Goal: Communication & Community: Answer question/provide support

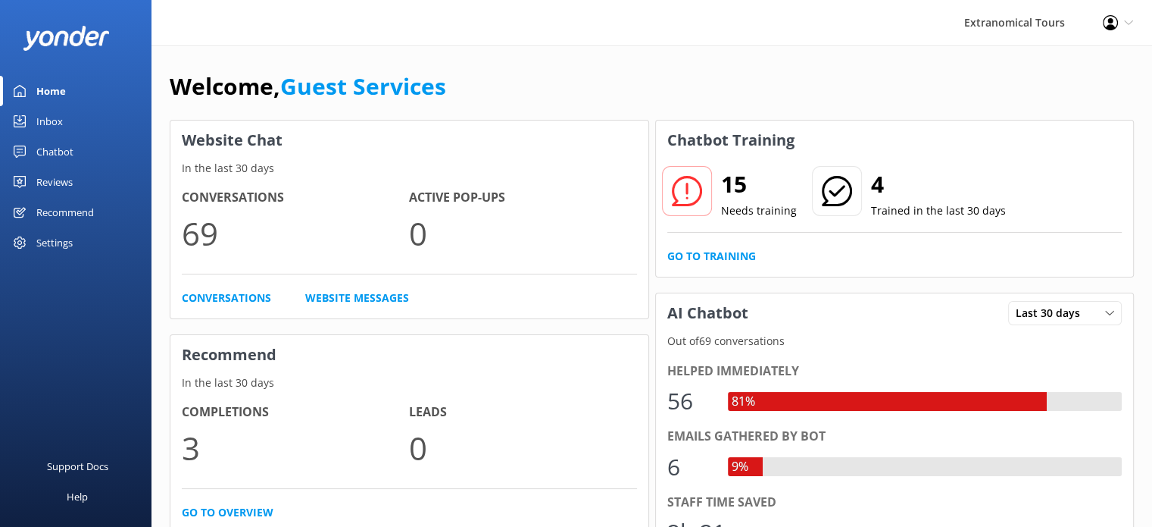
click at [87, 115] on link "Inbox" at bounding box center [76, 121] width 152 height 30
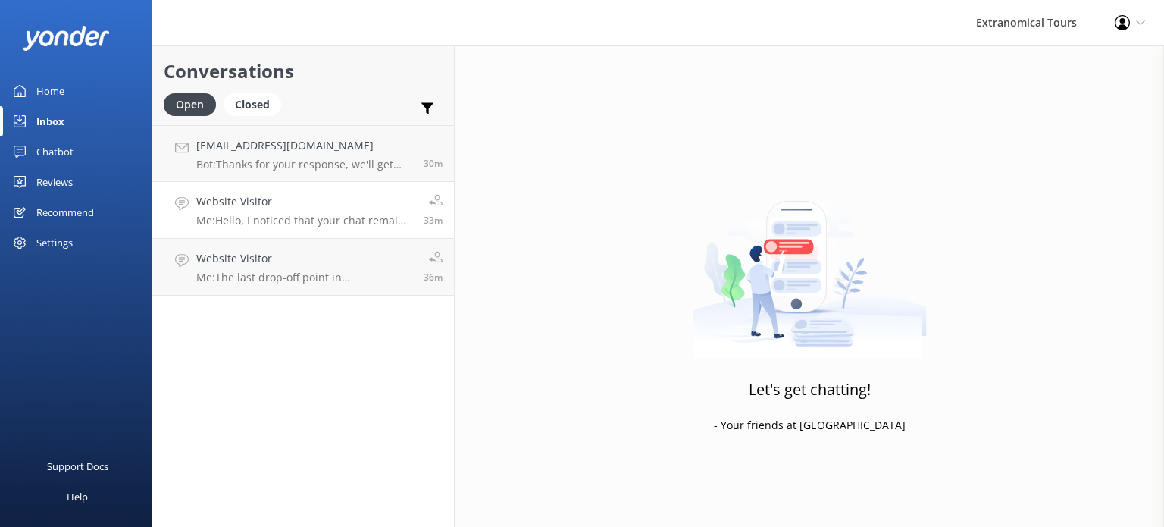
click at [349, 192] on link "Website Visitor Me: Hello, I noticed that your chat remains open, but inactive.…" at bounding box center [303, 210] width 302 height 57
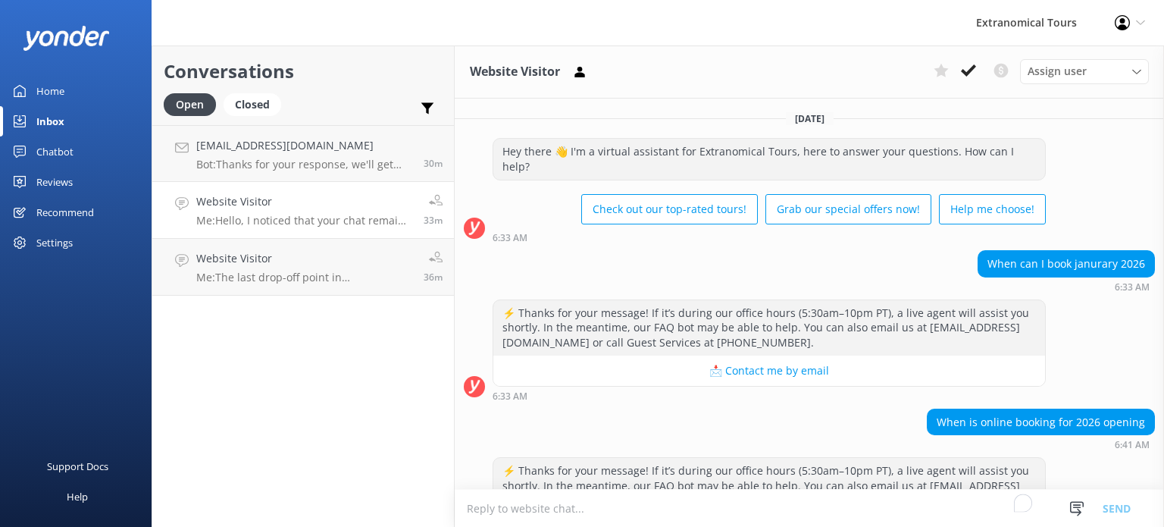
scroll to position [333, 0]
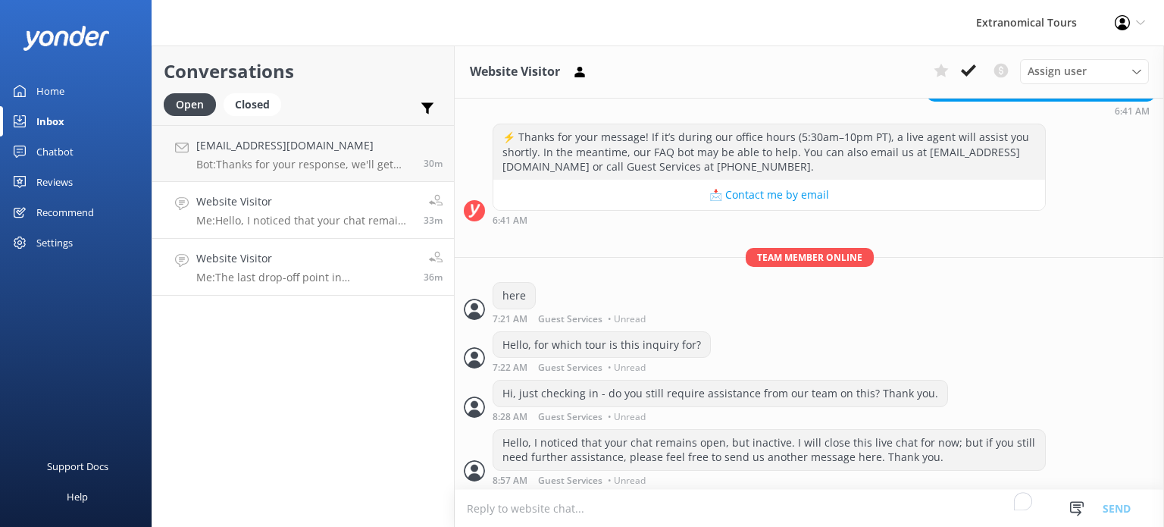
click at [345, 267] on div "Website Visitor Me: The last drop-off point in SF is livermore." at bounding box center [304, 266] width 216 height 33
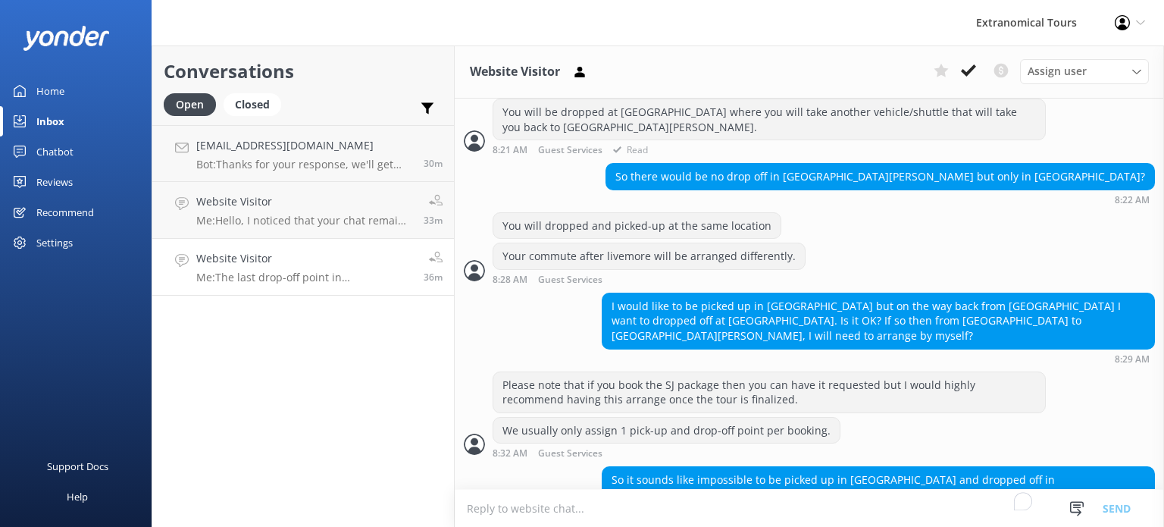
scroll to position [421, 0]
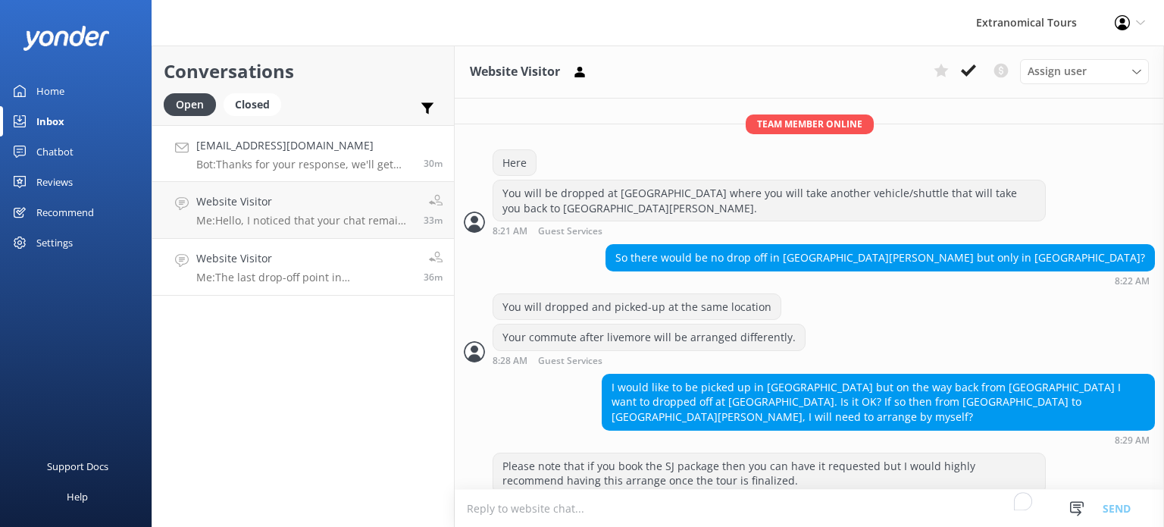
click at [348, 154] on div "[EMAIL_ADDRESS][DOMAIN_NAME] Bot: Thanks for your response, we'll get back to y…" at bounding box center [304, 153] width 216 height 33
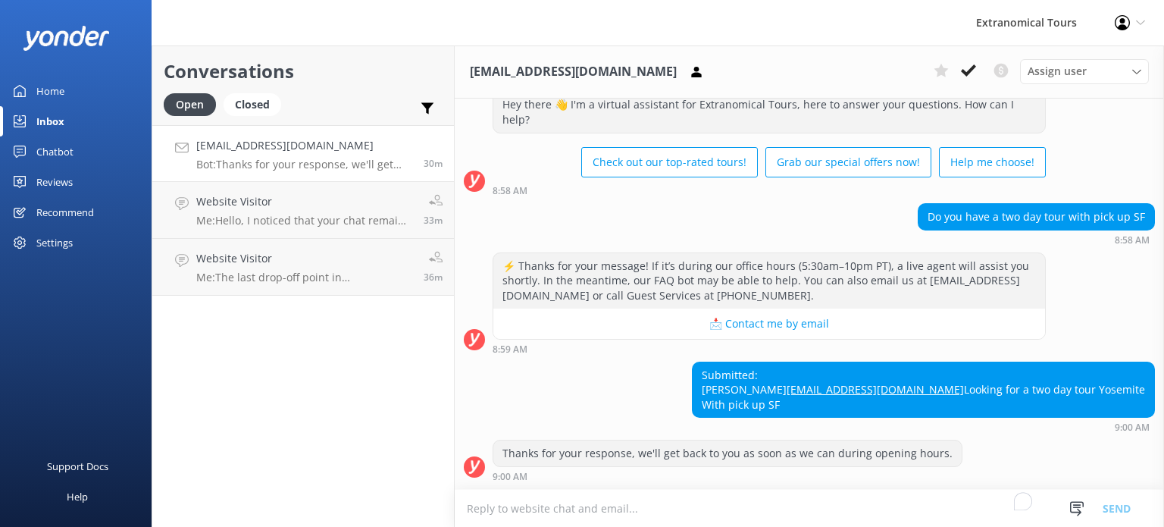
scroll to position [74, 0]
drag, startPoint x: 1050, startPoint y: 403, endPoint x: 936, endPoint y: 364, distance: 120.8
click at [936, 364] on div "Submitted: [PERSON_NAME] [EMAIL_ADDRESS][DOMAIN_NAME] Looking for a two day tou…" at bounding box center [809, 396] width 709 height 71
copy div "[PERSON_NAME] [EMAIL_ADDRESS][DOMAIN_NAME] Looking for a two day tour Yosemite …"
click at [962, 74] on icon at bounding box center [968, 70] width 15 height 15
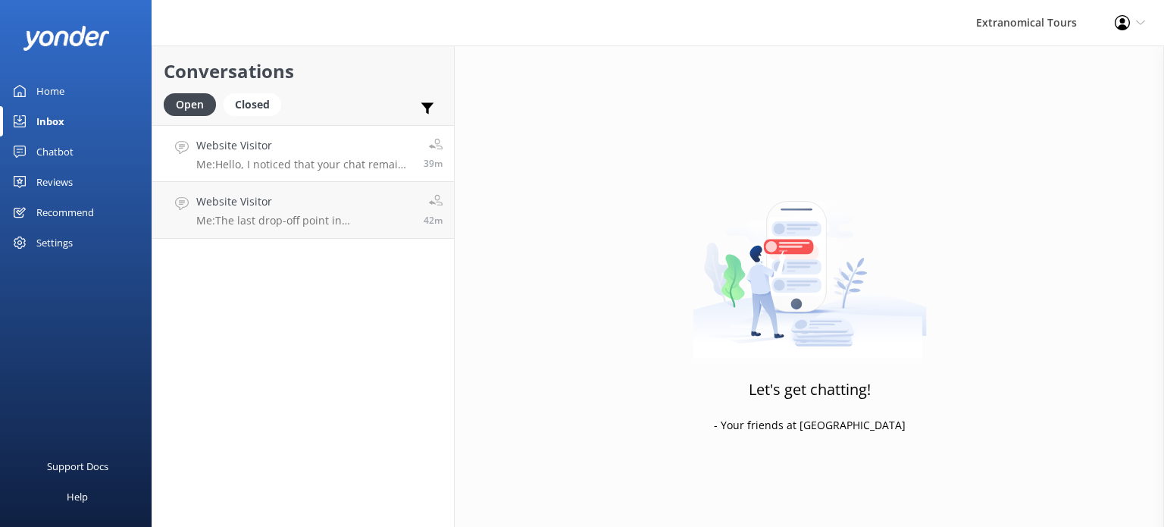
click at [260, 135] on link "Website Visitor Me: Hello, I noticed that your chat remains open, but inactive.…" at bounding box center [303, 153] width 302 height 57
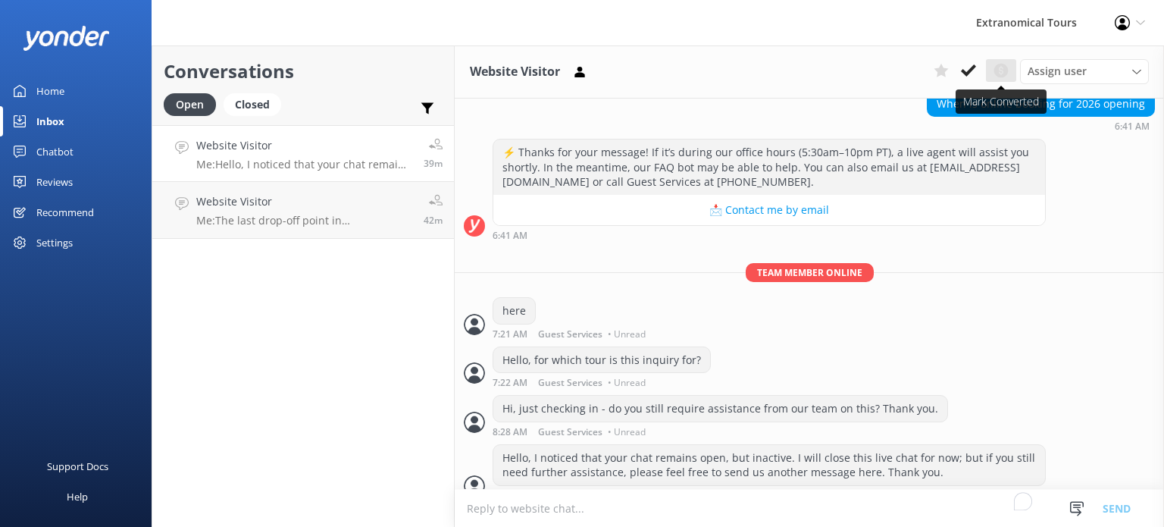
scroll to position [333, 0]
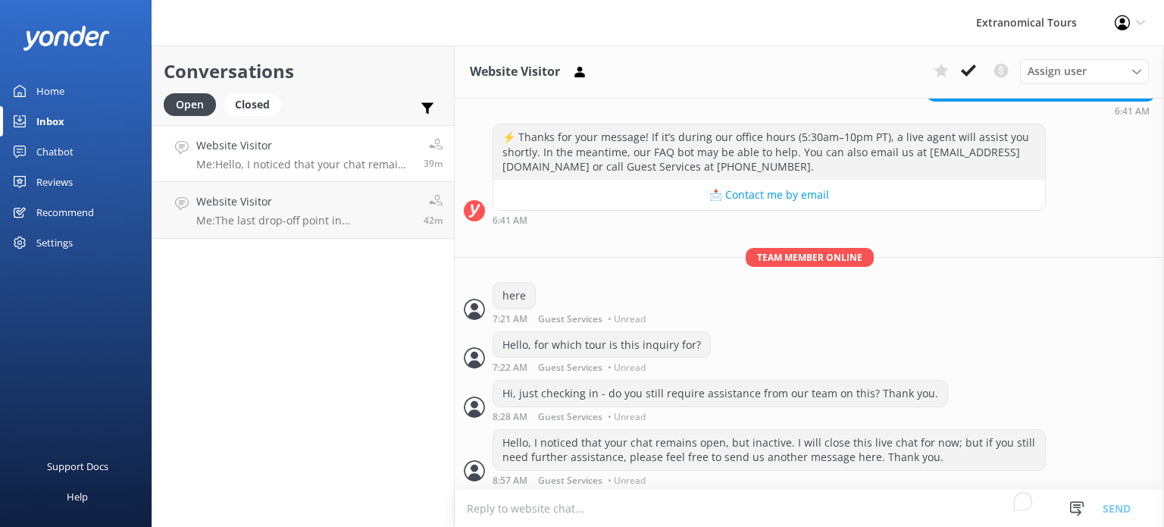
click at [973, 75] on icon at bounding box center [968, 70] width 15 height 15
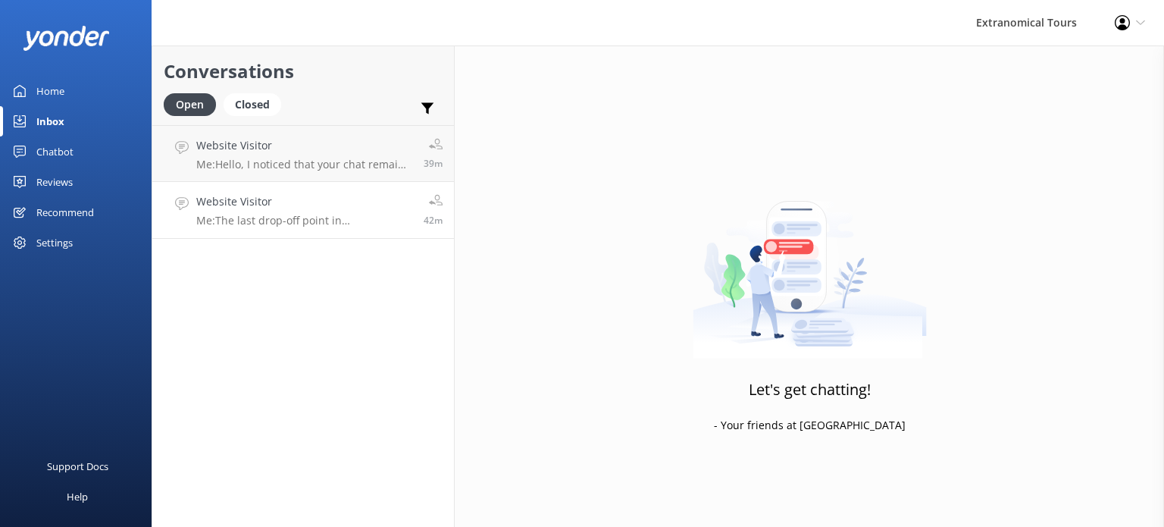
click at [394, 192] on link "Website Visitor Me: The last drop-off point in SF is livermore. 42m" at bounding box center [303, 210] width 302 height 57
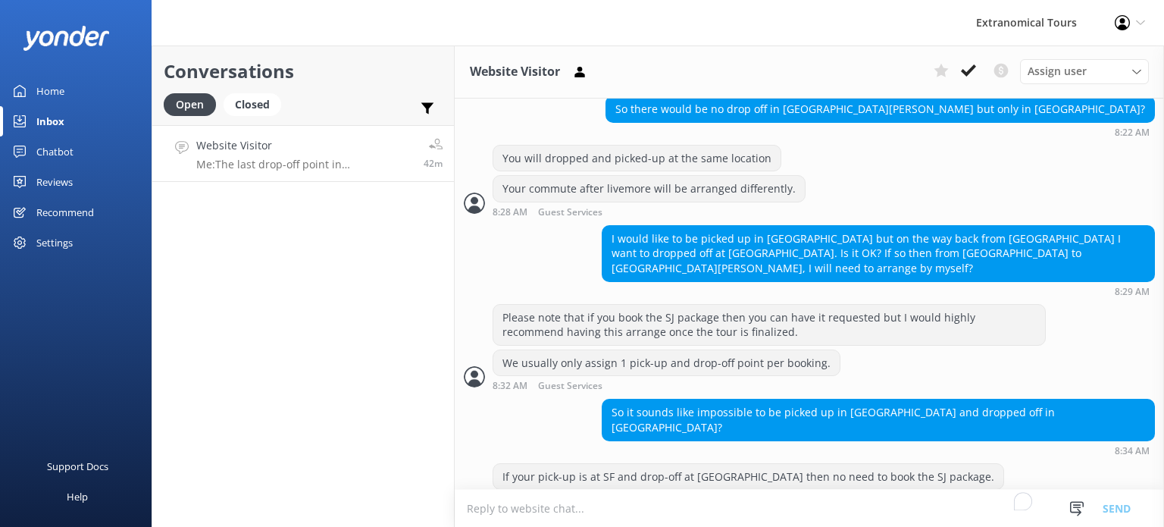
scroll to position [573, 0]
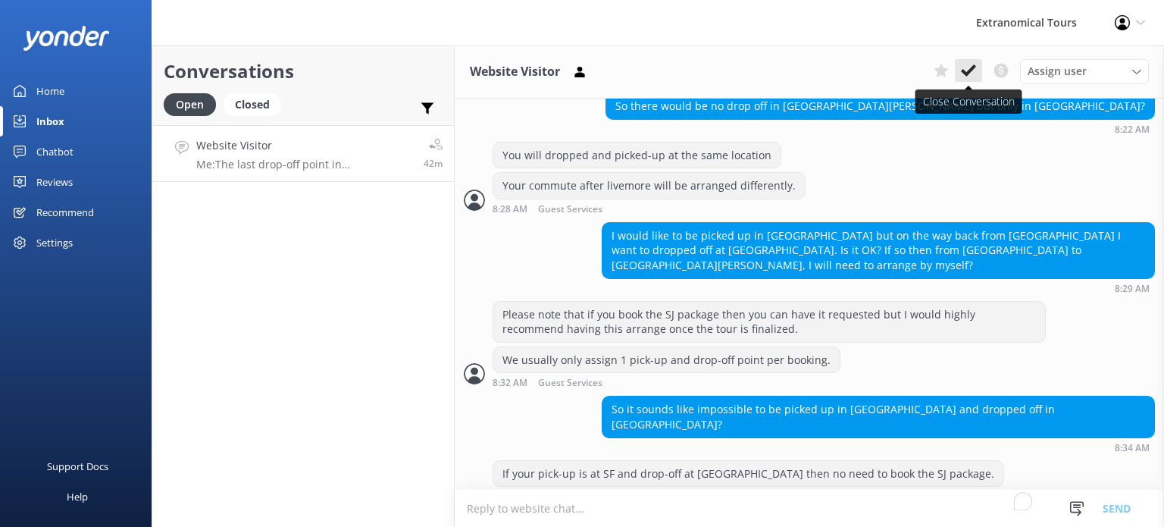
click at [968, 65] on icon at bounding box center [968, 70] width 15 height 15
